Goal: Share content

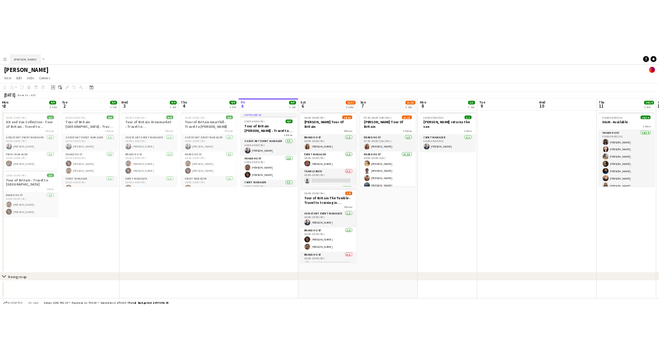
scroll to position [0, 265]
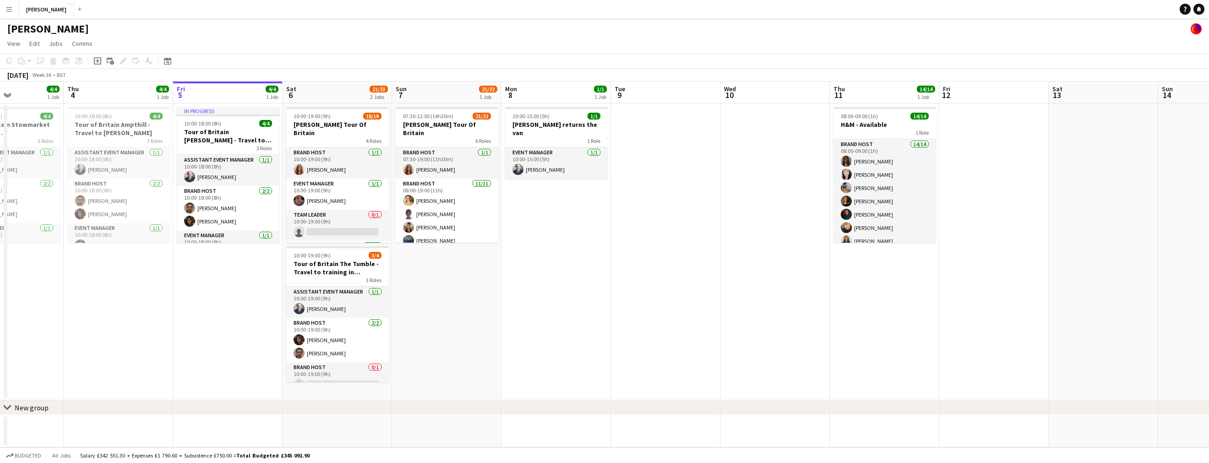
click at [12, 8] on app-icon "Menu" at bounding box center [8, 8] width 7 height 7
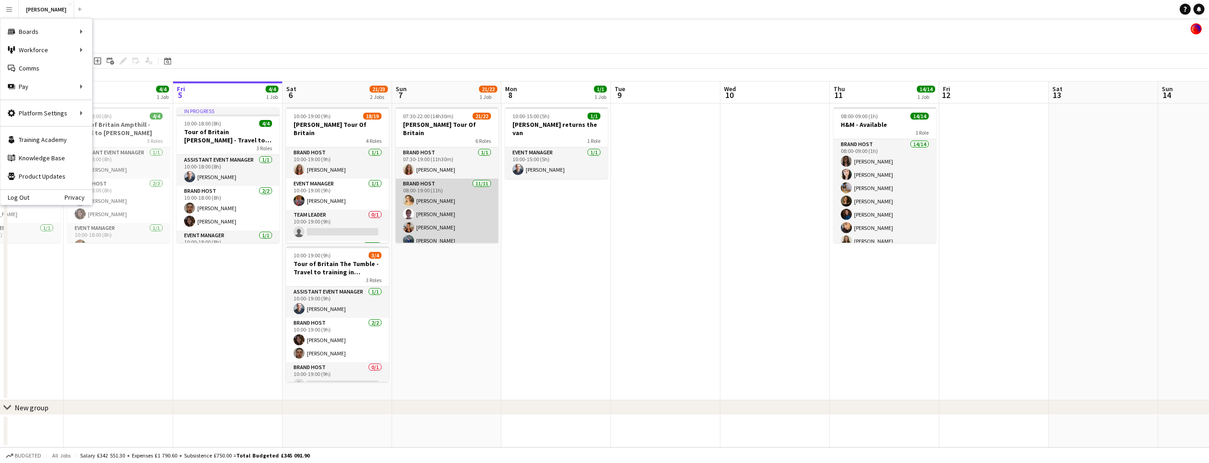
click at [459, 201] on app-card-role "Brand Host [DATE] 08:00-19:00 (11h) [PERSON_NAME] [PERSON_NAME] [PERSON_NAME] […" at bounding box center [447, 261] width 103 height 164
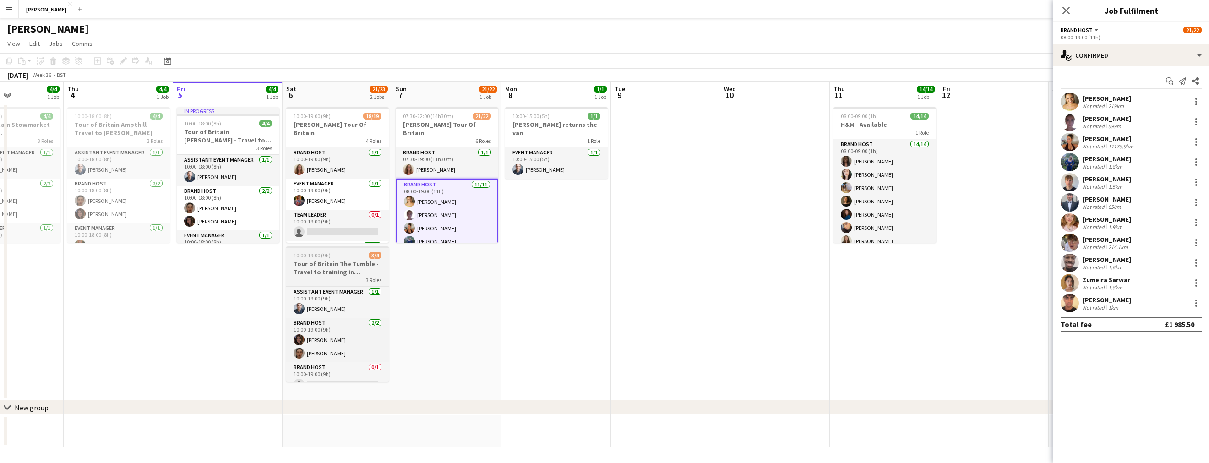
click at [355, 269] on h3 "Tour of Britain The Tumble - Travel to training in [GEOGRAPHIC_DATA]" at bounding box center [337, 268] width 103 height 16
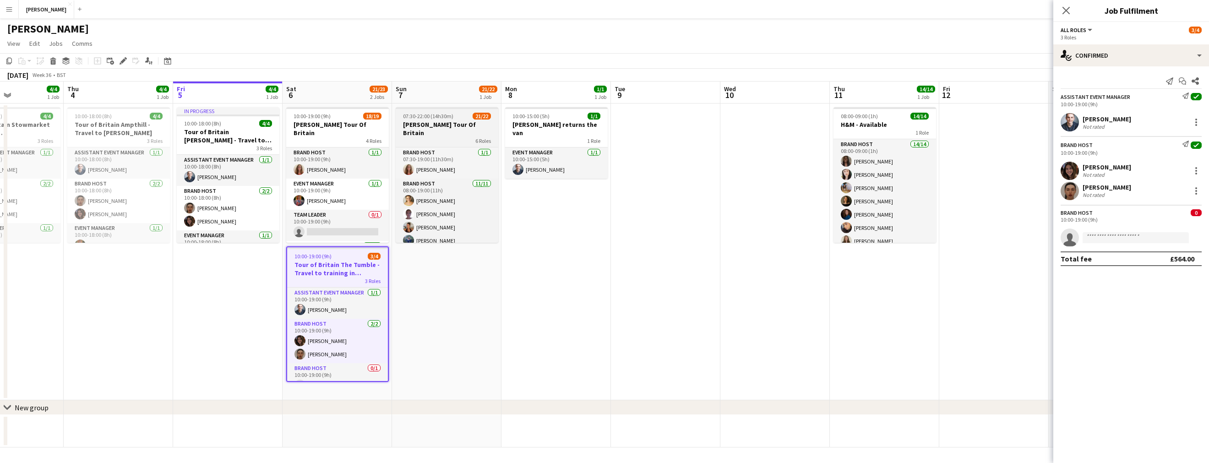
click at [454, 137] on div "6 Roles" at bounding box center [447, 140] width 103 height 7
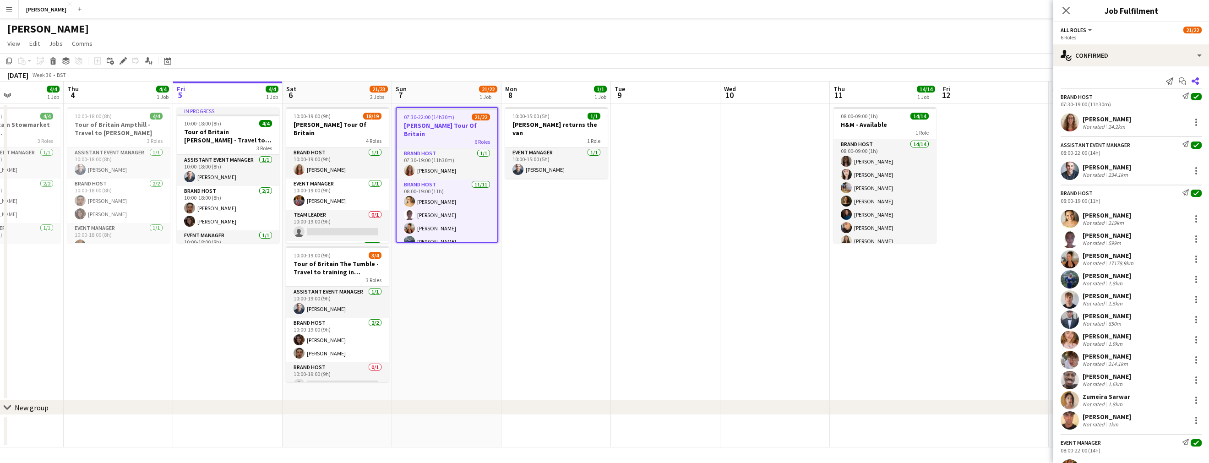
click at [1199, 80] on app-icon "Share" at bounding box center [1194, 81] width 13 height 13
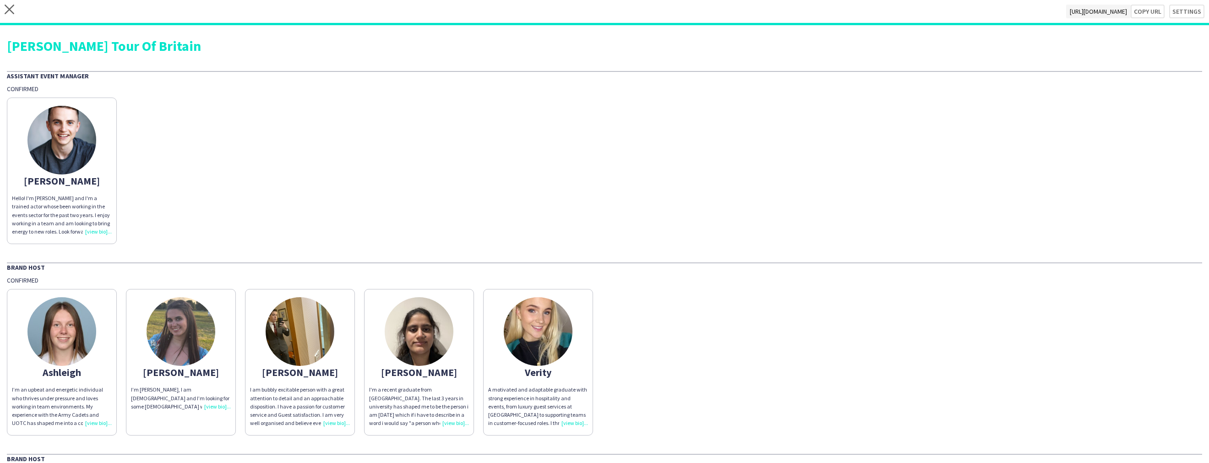
click at [1066, 11] on span "[URL][DOMAIN_NAME]" at bounding box center [1098, 12] width 65 height 14
click at [1153, 10] on button "Copy url" at bounding box center [1142, 12] width 43 height 14
type textarea "**********"
